Goal: Navigation & Orientation: Find specific page/section

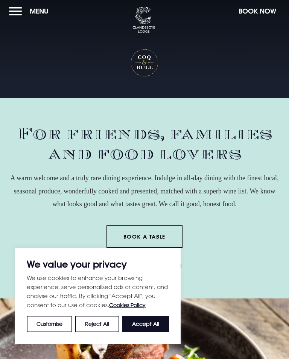
scroll to position [2, 0]
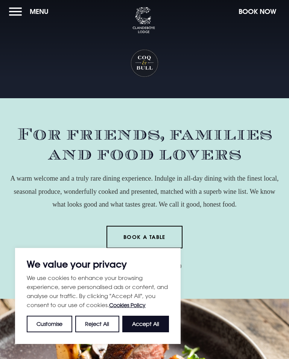
click at [148, 325] on button "Accept All" at bounding box center [145, 324] width 47 height 17
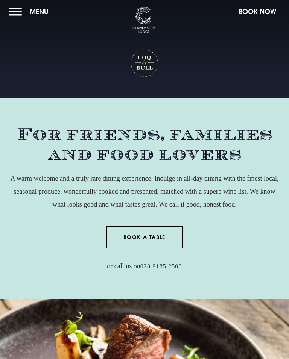
checkbox input "true"
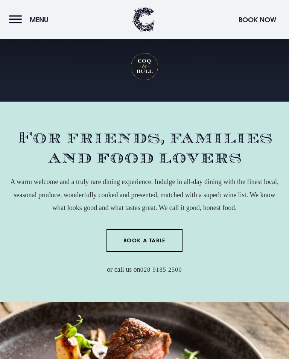
scroll to position [0, 0]
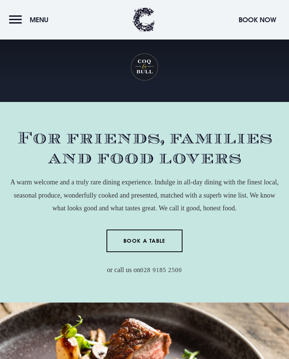
click at [43, 21] on span "Menu" at bounding box center [39, 19] width 19 height 9
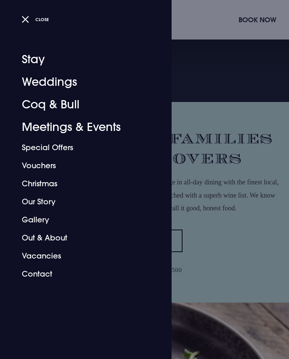
click at [216, 174] on div at bounding box center [144, 179] width 289 height 359
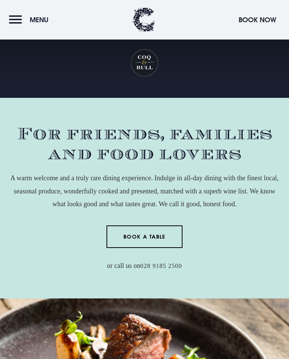
scroll to position [2, 0]
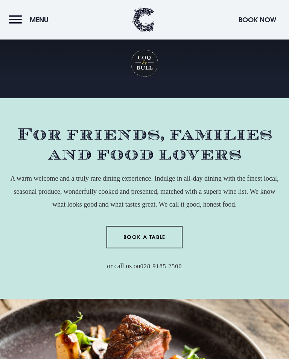
click at [41, 19] on span "Menu" at bounding box center [39, 19] width 19 height 9
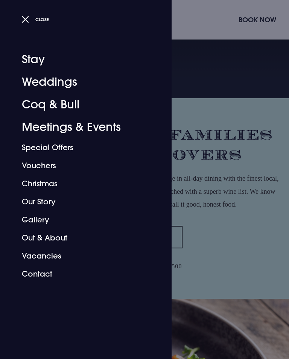
click at [71, 104] on link "Coq & Bull" at bounding box center [81, 104] width 119 height 23
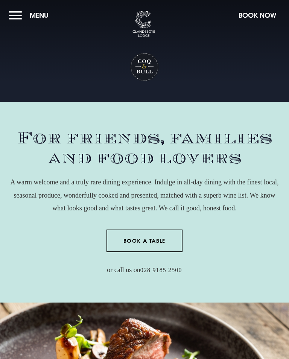
click at [34, 13] on span "Menu" at bounding box center [39, 15] width 19 height 9
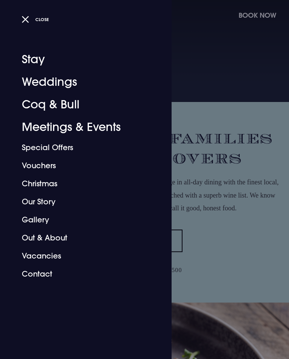
click at [200, 212] on div at bounding box center [144, 179] width 289 height 359
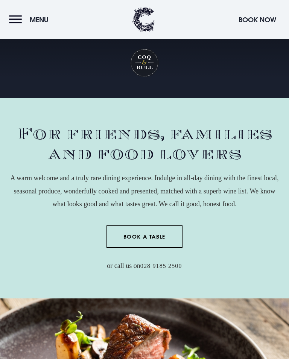
scroll to position [1143, 0]
